Goal: Navigation & Orientation: Go to known website

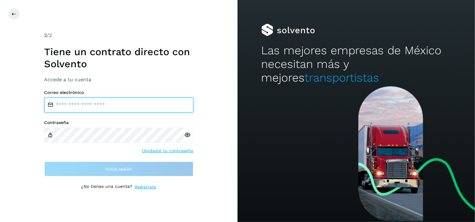
type input "**********"
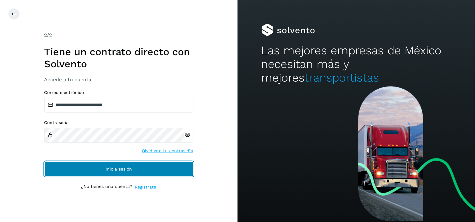
click at [66, 172] on button "Inicia sesión" at bounding box center [118, 169] width 149 height 15
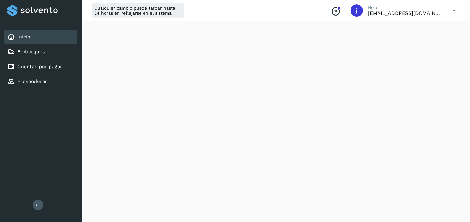
scroll to position [182, 0]
